Goal: Task Accomplishment & Management: Manage account settings

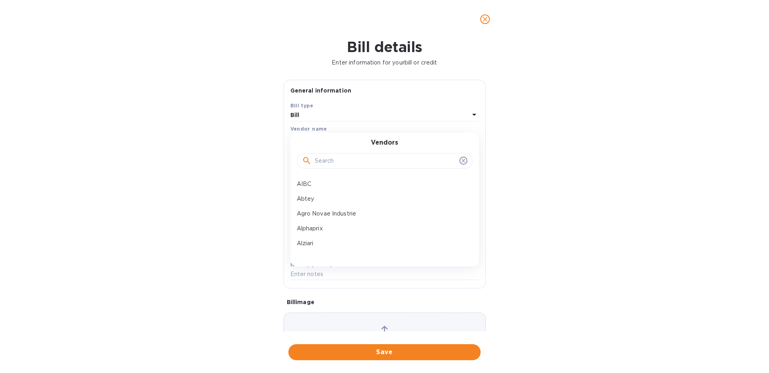
click at [334, 165] on input "text" at bounding box center [385, 161] width 141 height 12
type input "cala"
click at [332, 183] on p "Moulin du Calanquet" at bounding box center [381, 184] width 169 height 8
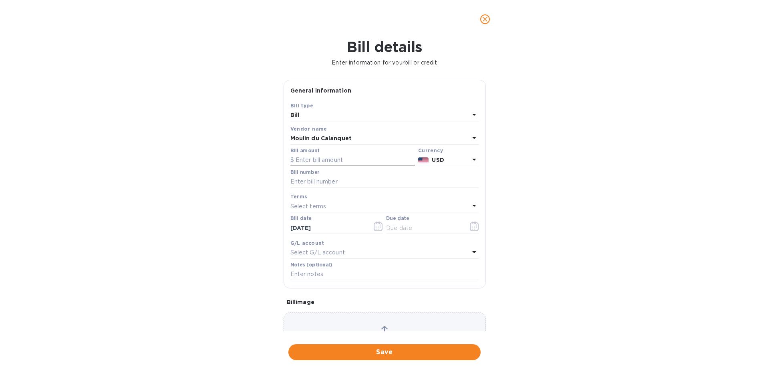
click at [306, 162] on input "text" at bounding box center [352, 160] width 125 height 12
type input "4,740.8"
click at [446, 159] on p "USD" at bounding box center [450, 160] width 37 height 8
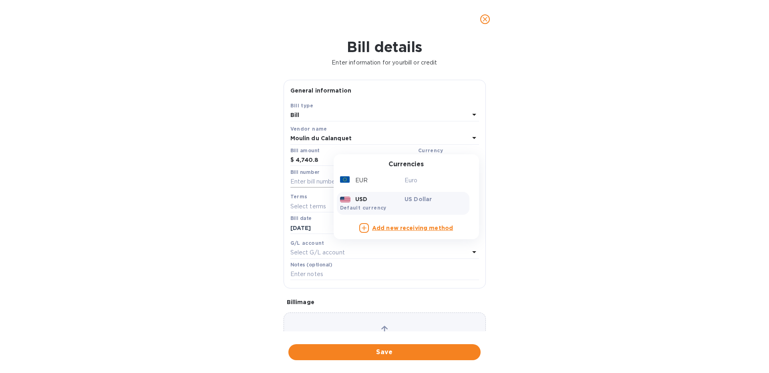
drag, startPoint x: 402, startPoint y: 179, endPoint x: 377, endPoint y: 180, distance: 24.9
click at [402, 179] on div "EUR" at bounding box center [370, 181] width 65 height 12
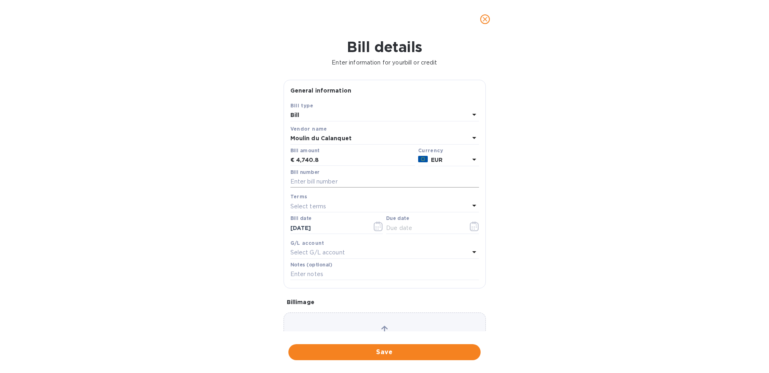
click at [350, 182] on input "text" at bounding box center [384, 182] width 189 height 12
type input "10A 4042"
click at [477, 229] on icon "button" at bounding box center [474, 226] width 9 height 10
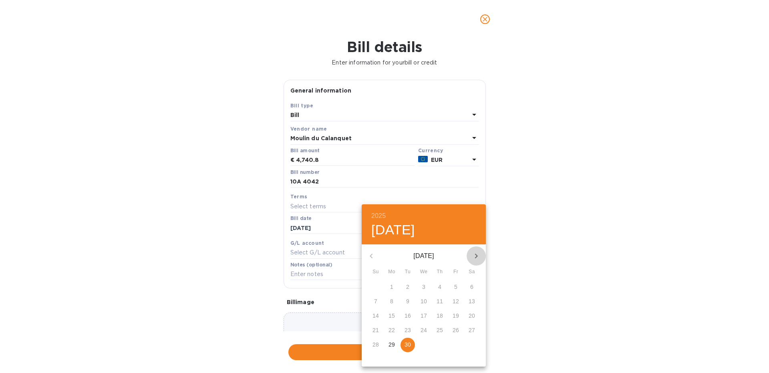
click at [477, 255] on icon "button" at bounding box center [476, 255] width 3 height 5
click at [438, 345] on p "30" at bounding box center [439, 344] width 6 height 8
type input "[DATE]"
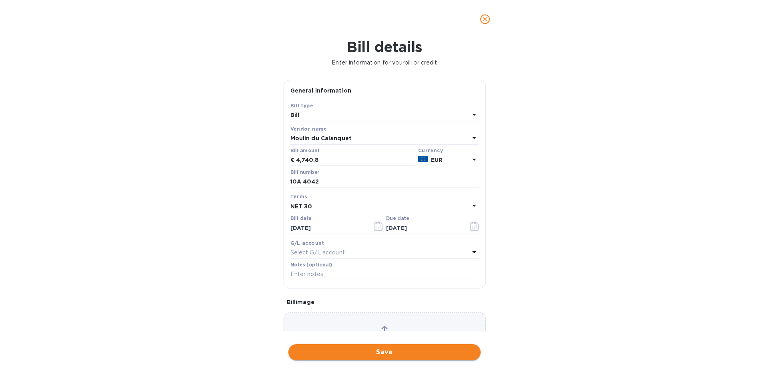
click at [404, 353] on span "Save" at bounding box center [384, 352] width 179 height 10
